Goal: Information Seeking & Learning: Learn about a topic

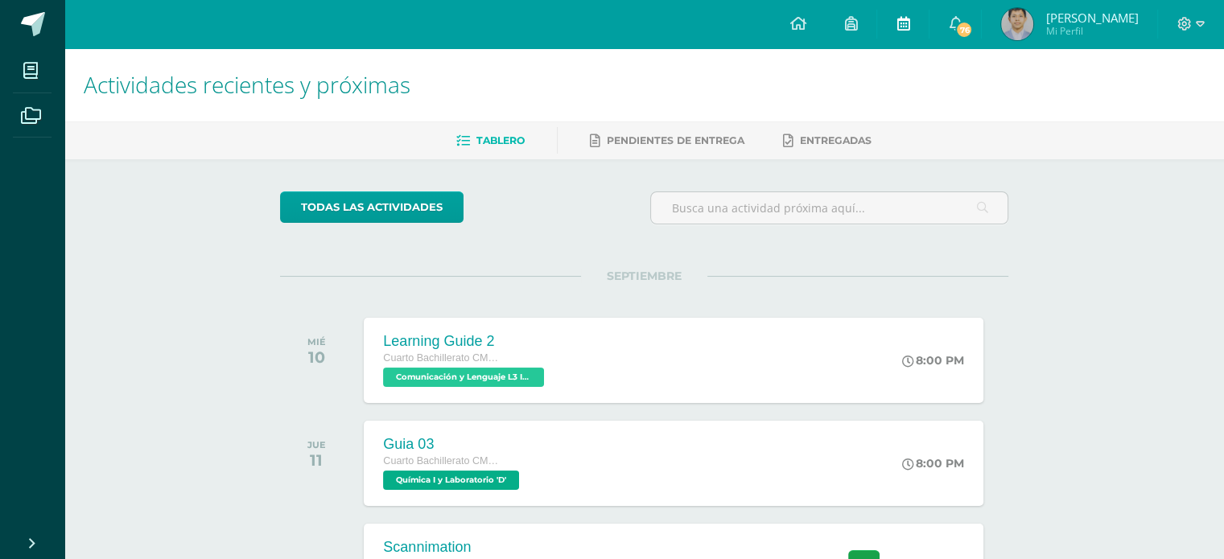
click at [901, 25] on icon at bounding box center [903, 23] width 13 height 14
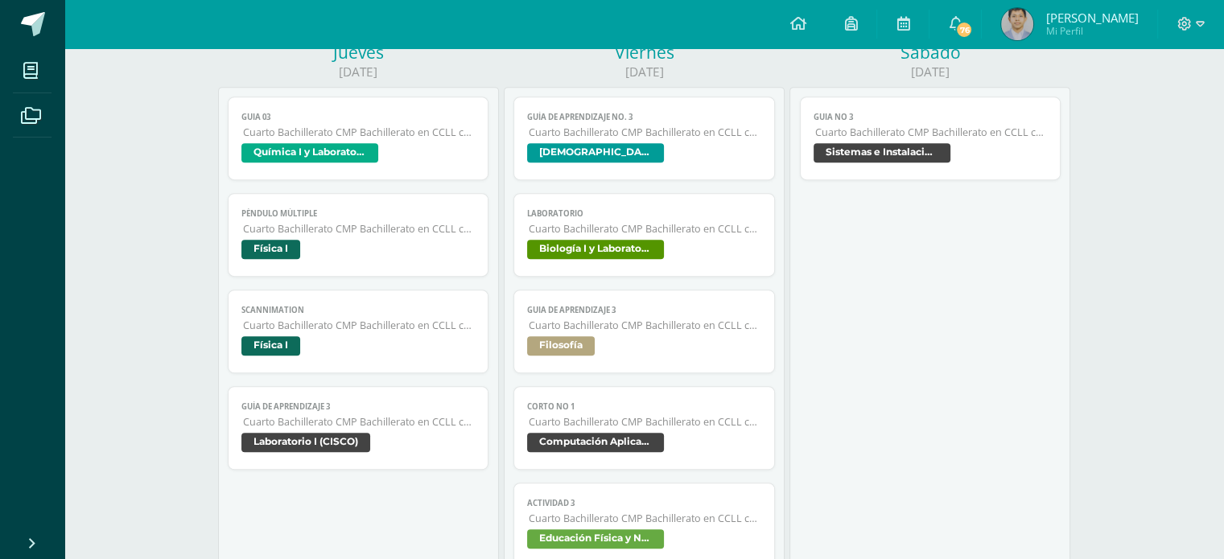
scroll to position [805, 0]
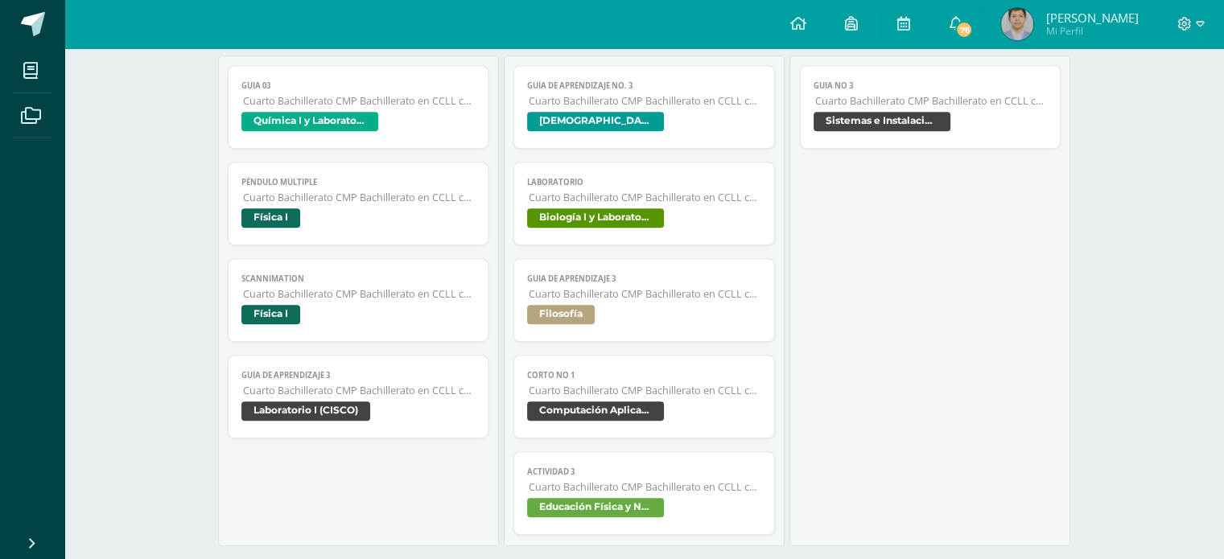
click at [946, 98] on span "Cuarto Bachillerato CMP Bachillerato en CCLL con Orientación en Computación" at bounding box center [931, 101] width 233 height 14
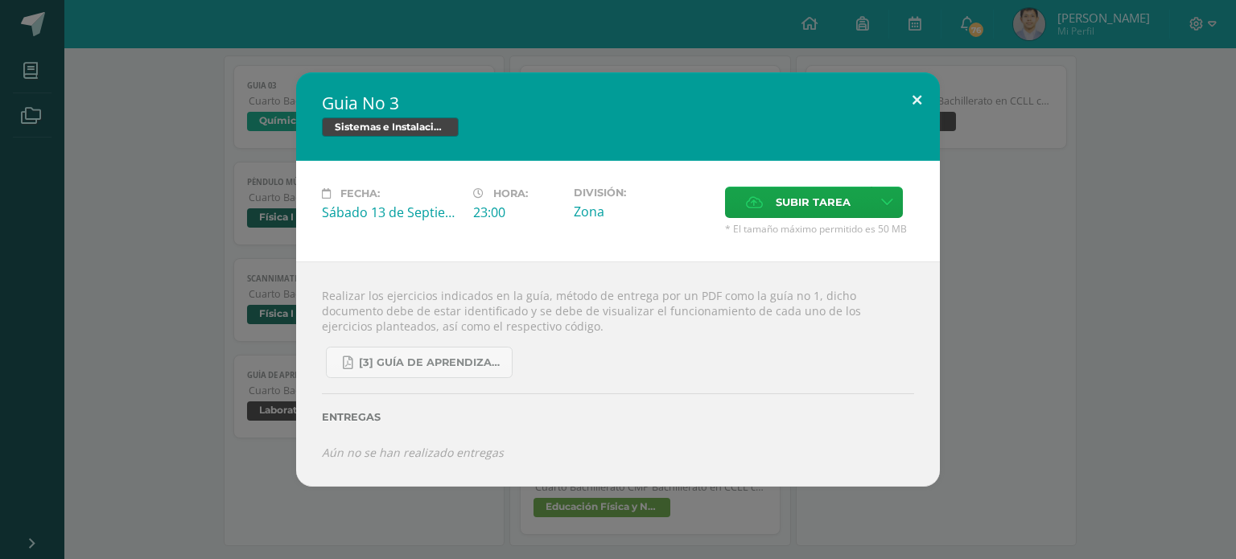
click at [931, 100] on button at bounding box center [917, 99] width 46 height 55
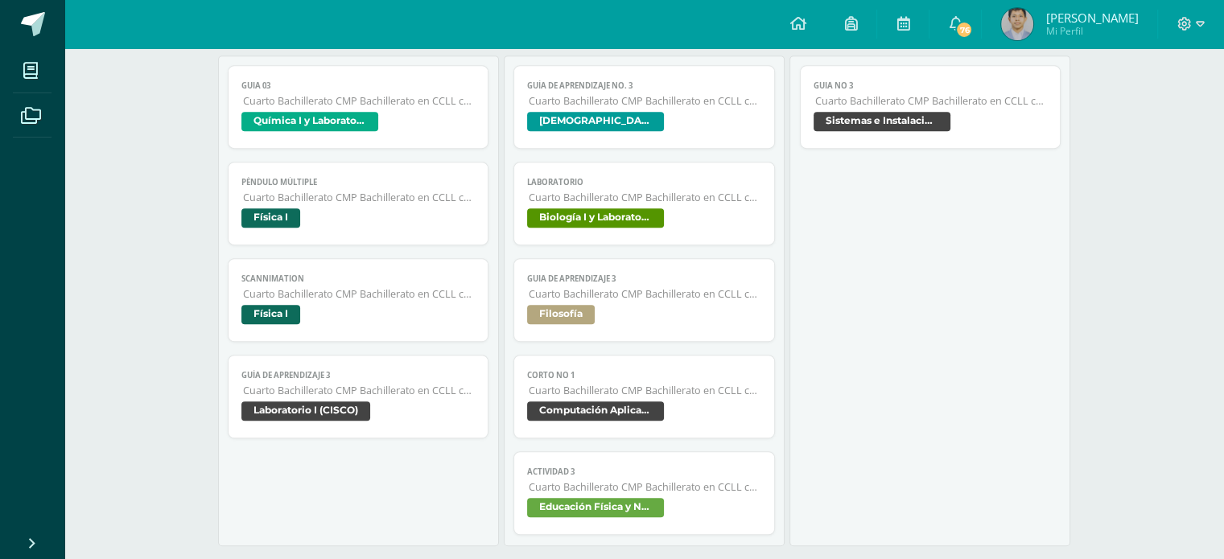
click at [650, 365] on link "Corto No 1 Cuarto Bachillerato CMP Bachillerato en CCLL con Orientación en Comp…" at bounding box center [644, 397] width 262 height 84
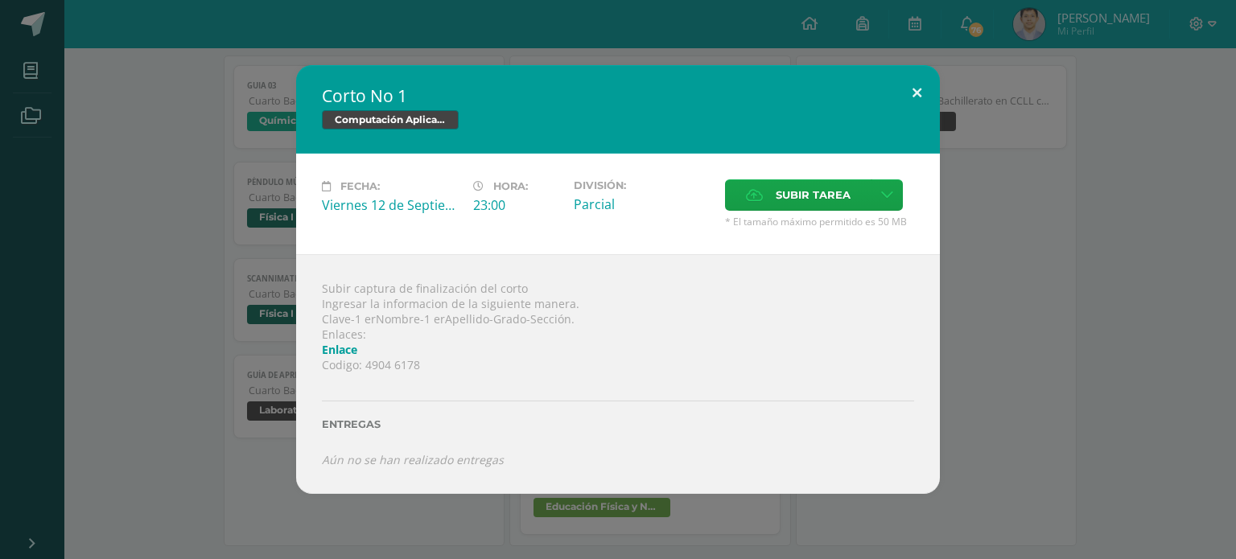
click at [937, 85] on button at bounding box center [917, 92] width 46 height 55
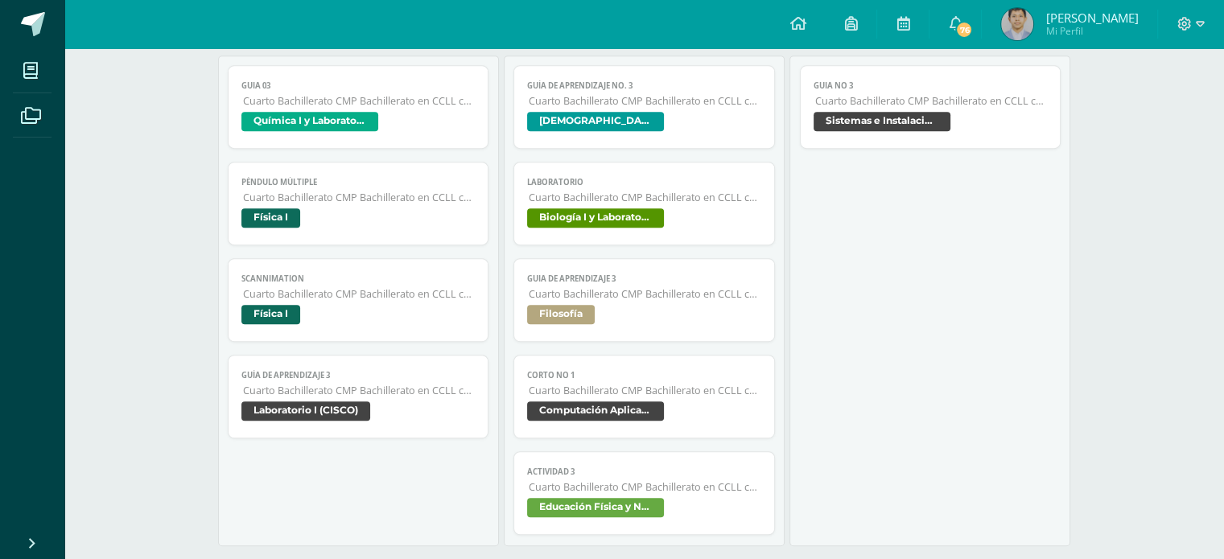
click at [631, 409] on span "Computación Aplicada (Informática)" at bounding box center [595, 411] width 137 height 19
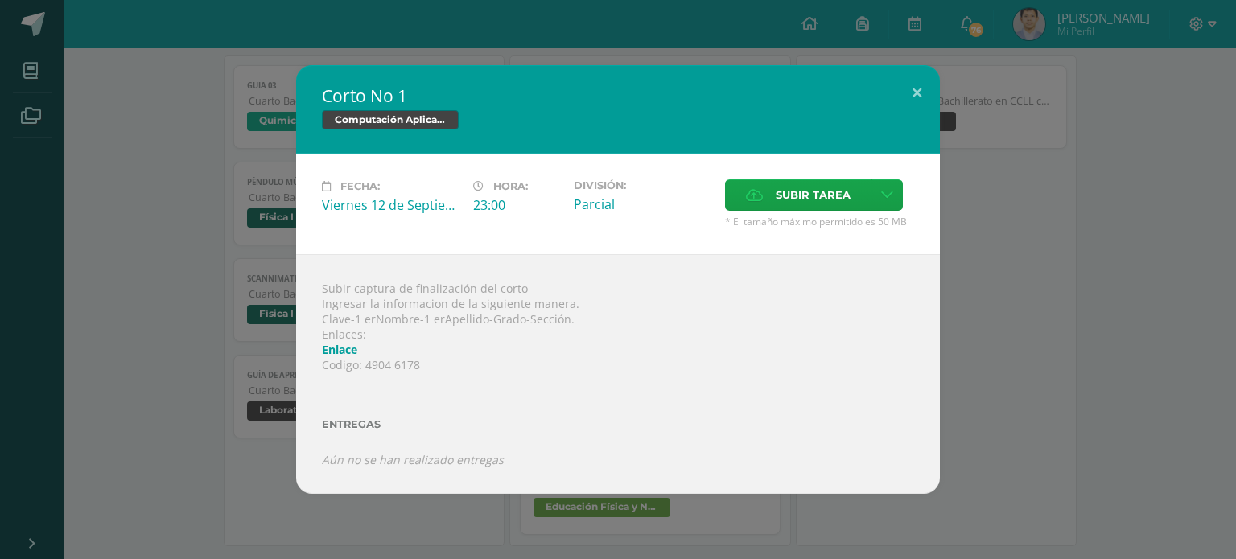
drag, startPoint x: 324, startPoint y: 207, endPoint x: 537, endPoint y: 228, distance: 213.5
click at [534, 220] on div "Fecha: Viernes 12 de Septiembre Hora: 23:00 División: Parcial Aceptar" at bounding box center [617, 203] width 605 height 49
click at [539, 308] on div "Subir captura de finalización del corto Ingresar la informacion de la siguiente…" at bounding box center [618, 373] width 644 height 239
click at [917, 103] on button at bounding box center [917, 92] width 46 height 55
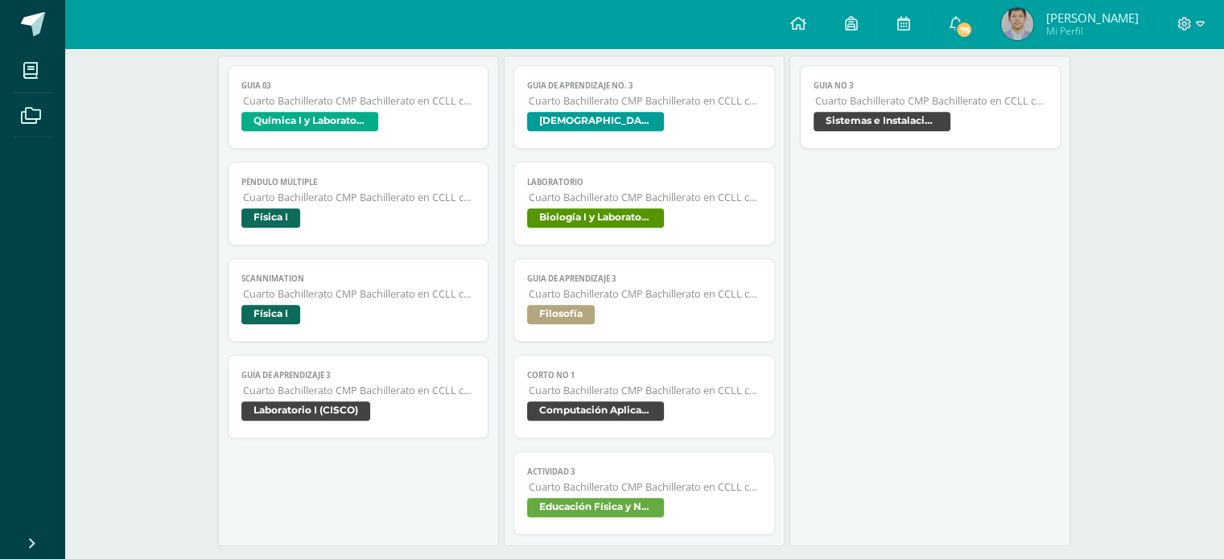
click at [333, 396] on span "Cuarto Bachillerato CMP Bachillerato en CCLL con Orientación en Computación" at bounding box center [359, 391] width 233 height 14
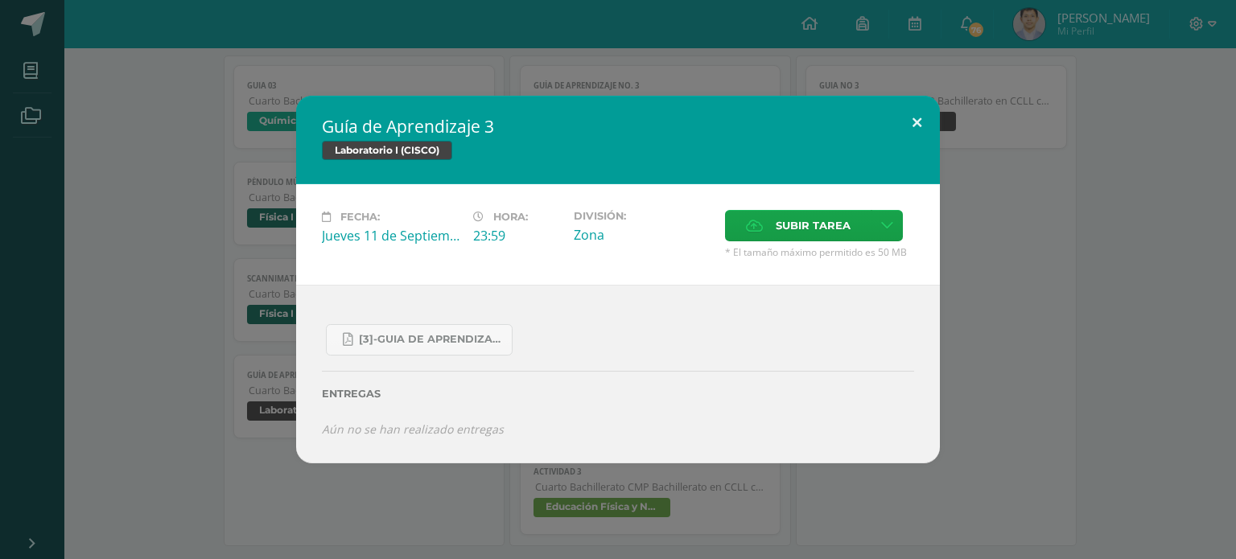
click at [924, 117] on button at bounding box center [917, 123] width 46 height 55
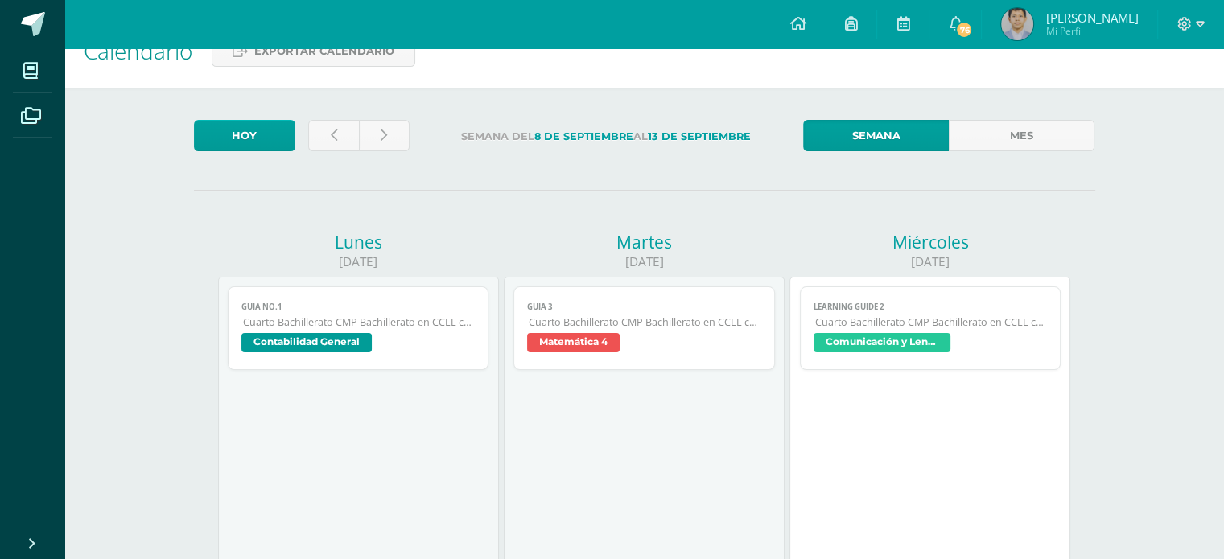
scroll to position [0, 0]
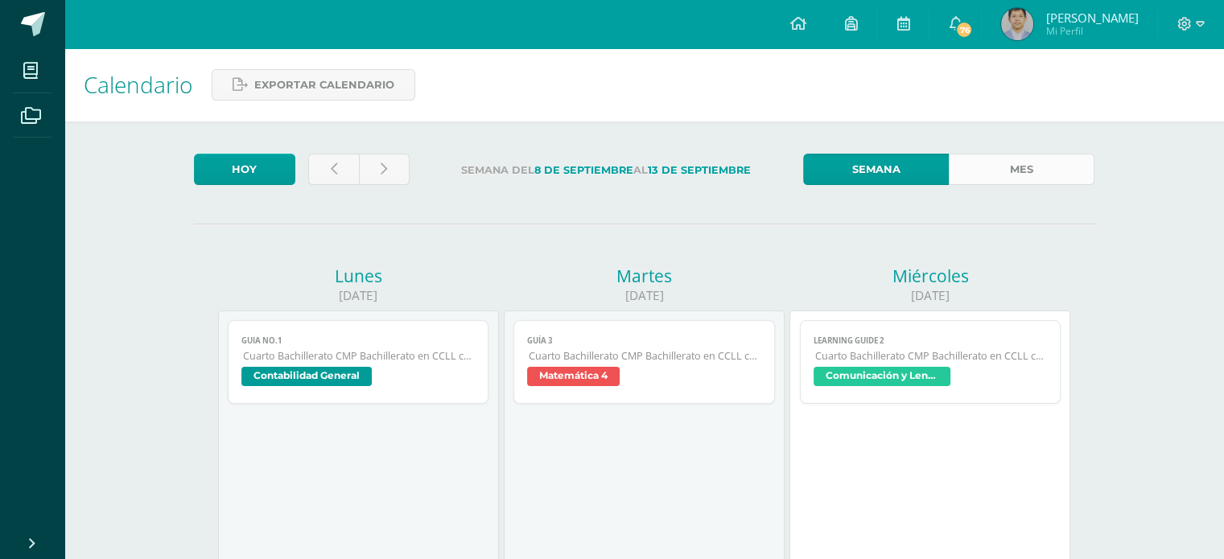
click at [1012, 168] on link "Mes" at bounding box center [1022, 169] width 146 height 31
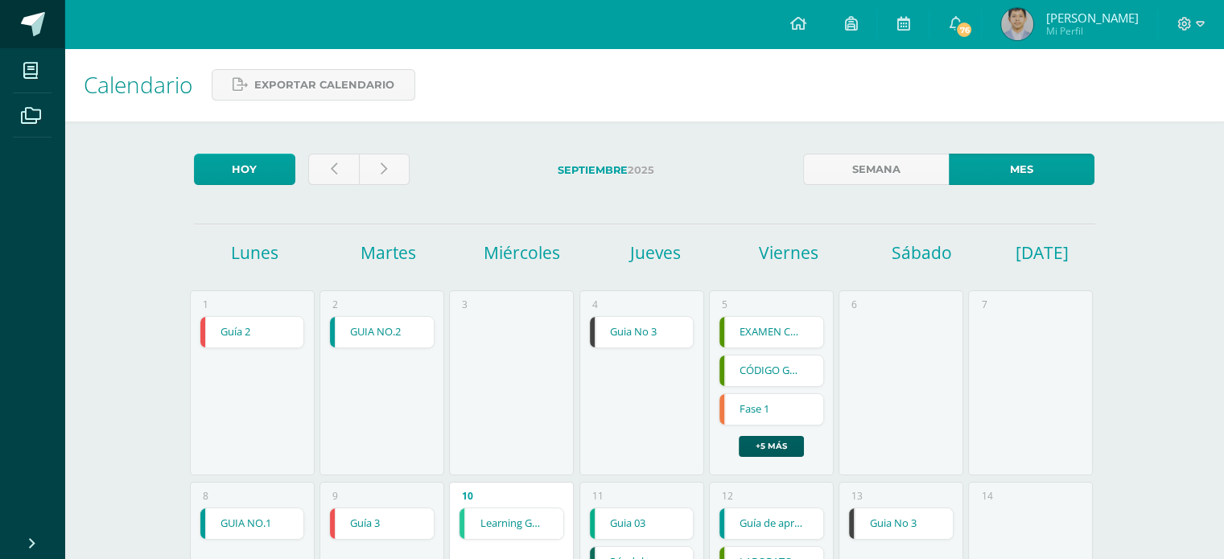
click at [16, 28] on link at bounding box center [32, 24] width 64 height 48
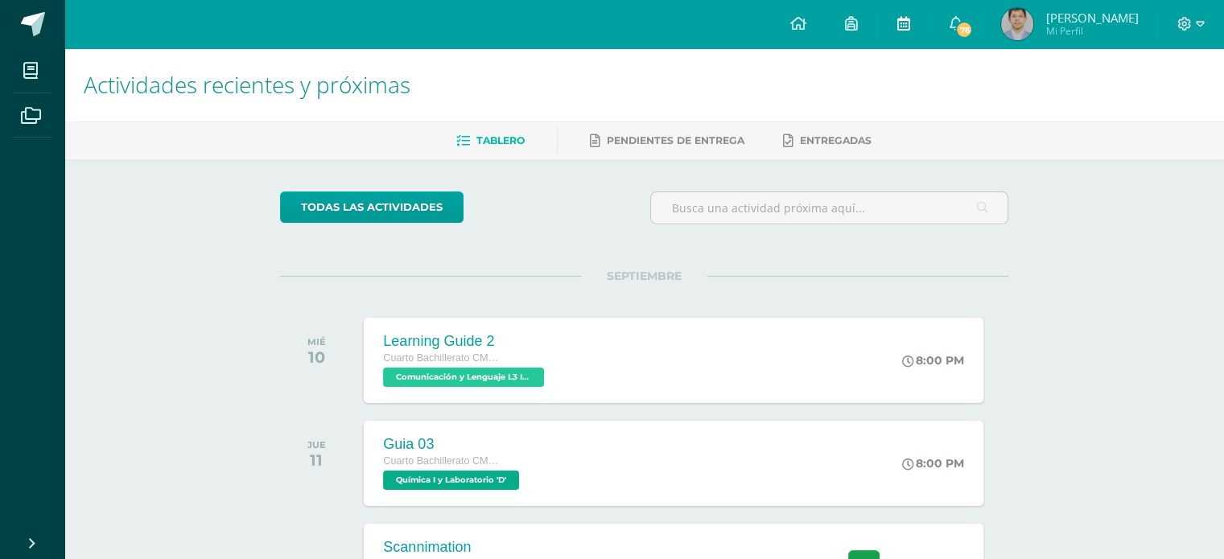
click at [905, 28] on icon at bounding box center [903, 23] width 13 height 14
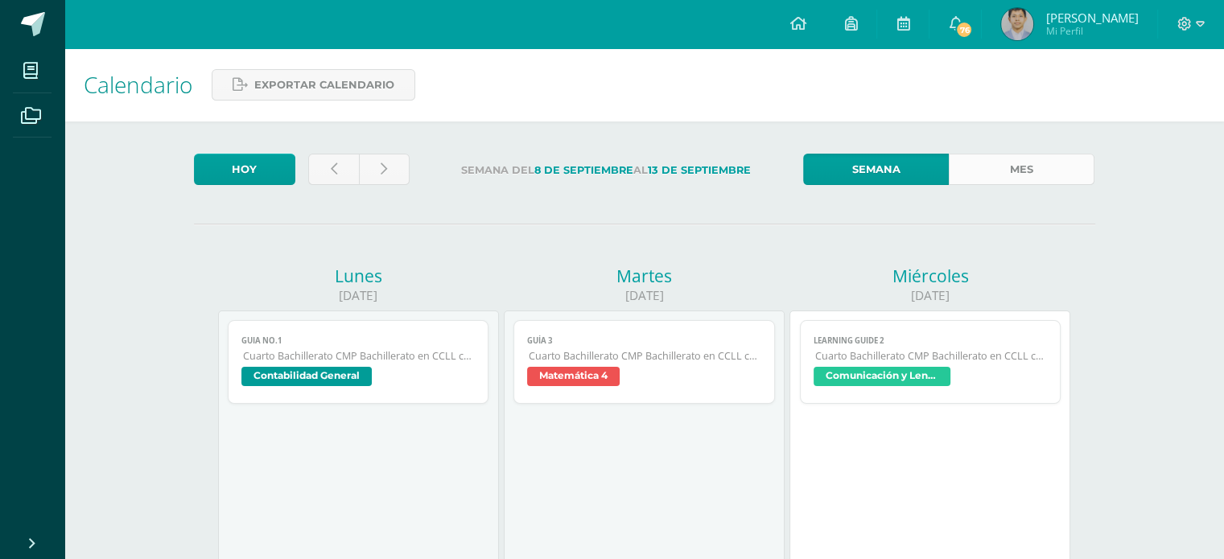
click at [1008, 184] on link "Mes" at bounding box center [1022, 169] width 146 height 31
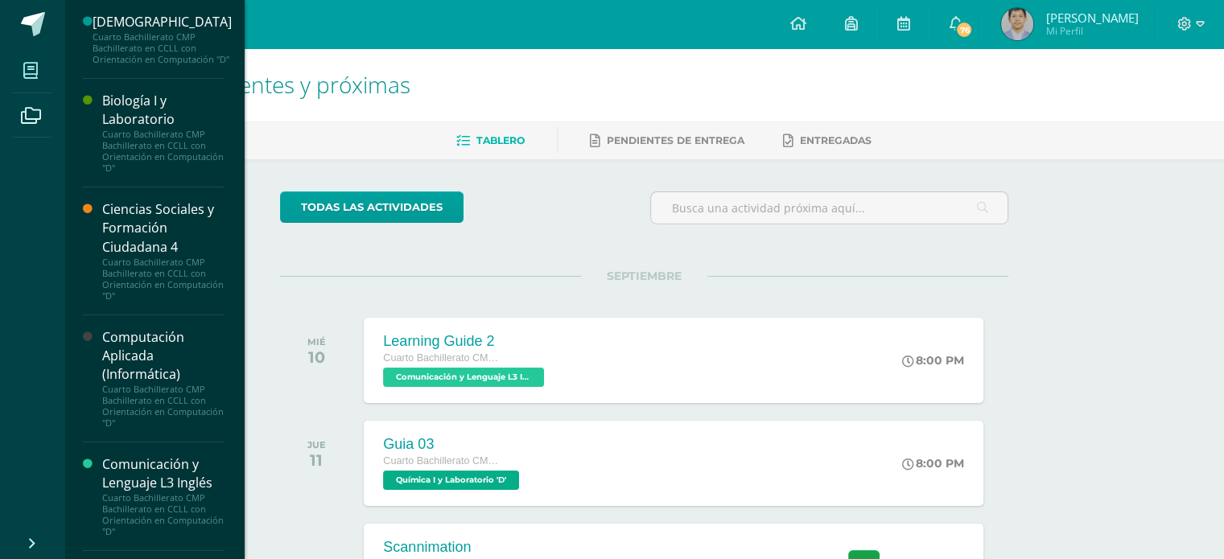
click at [29, 78] on icon at bounding box center [30, 71] width 14 height 16
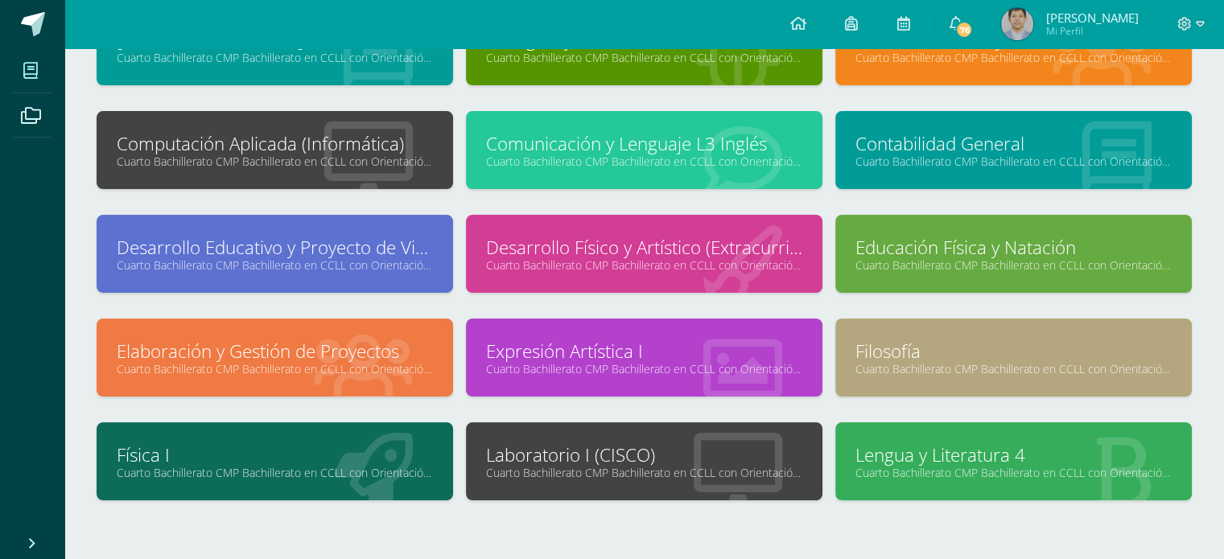
scroll to position [213, 0]
